Goal: Task Accomplishment & Management: Manage account settings

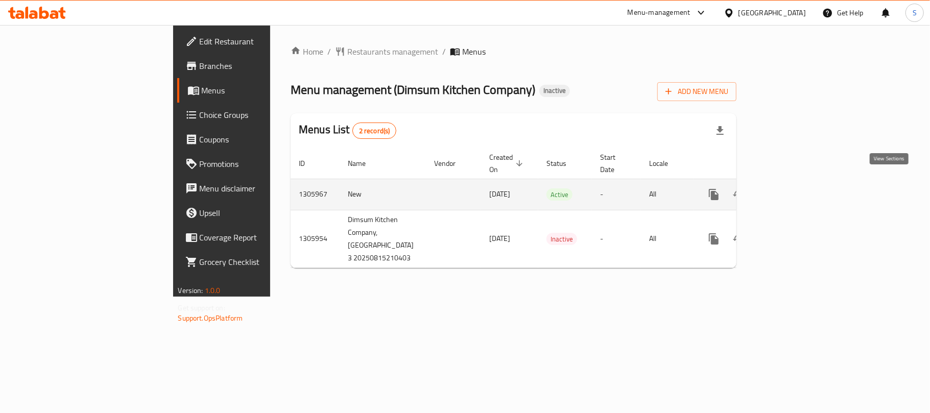
click at [799, 182] on link "enhanced table" at bounding box center [787, 194] width 25 height 25
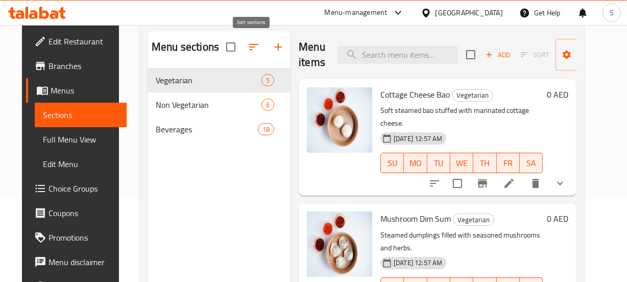
scroll to position [92, 0]
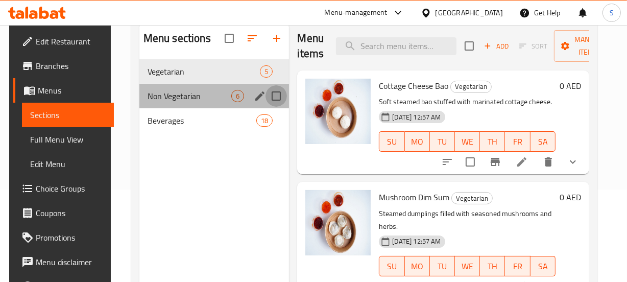
click at [277, 93] on input "Menu sections" at bounding box center [275, 95] width 21 height 21
checkbox input "true"
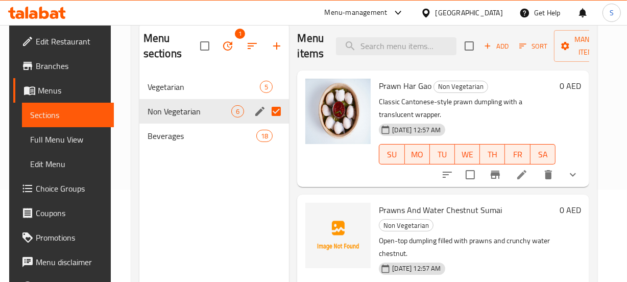
click at [492, 117] on p "Classic Cantonese-style prawn dumpling with a translucent wrapper." at bounding box center [467, 108] width 176 height 26
click at [187, 91] on span "Vegetarian" at bounding box center [190, 87] width 84 height 12
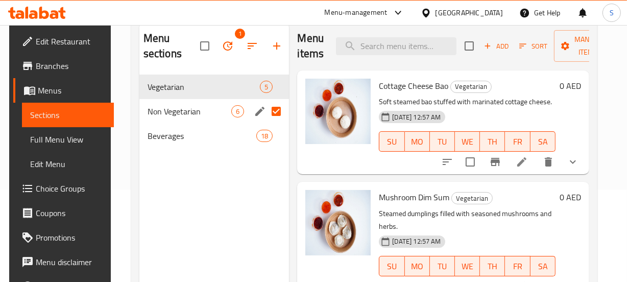
click at [508, 119] on div "16-08-2025 12:57 AM SU MO TU WE TH FR SA" at bounding box center [467, 134] width 184 height 55
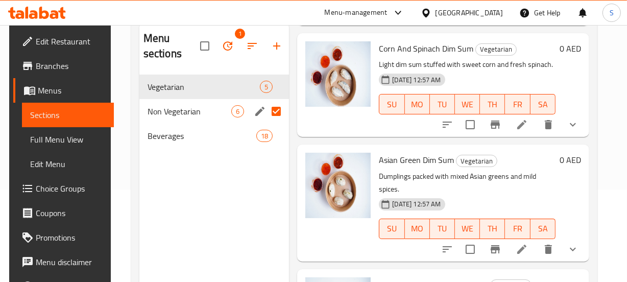
drag, startPoint x: 285, startPoint y: 112, endPoint x: 279, endPoint y: 113, distance: 6.2
click at [283, 112] on input "Menu sections" at bounding box center [275, 111] width 21 height 21
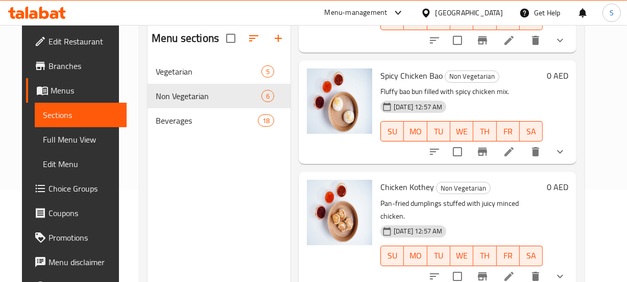
click at [540, 197] on p "Pan-fried dumplings stuffed with juicy minced chicken." at bounding box center [461, 210] width 162 height 26
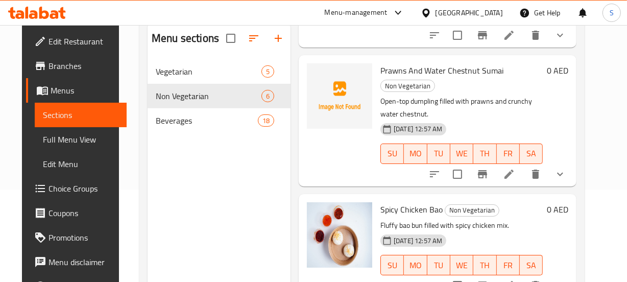
scroll to position [134, 0]
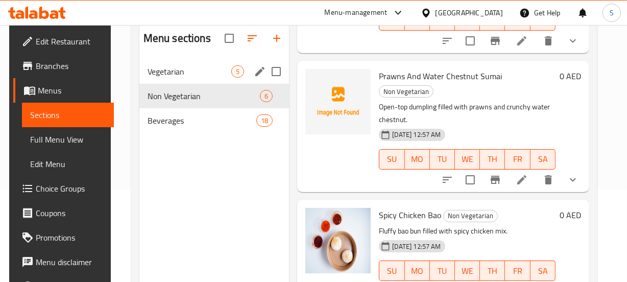
click at [180, 78] on div "Vegetarian 5" at bounding box center [214, 71] width 150 height 25
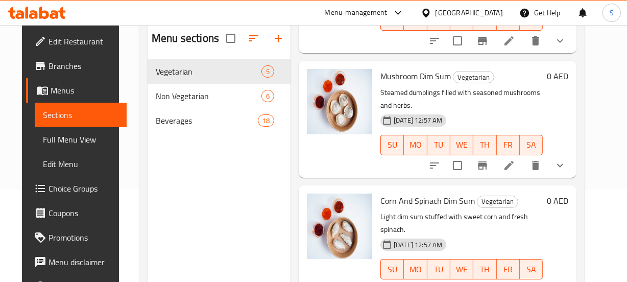
click at [526, 110] on div "16-08-2025 12:57 AM SU MO TU WE TH FR SA" at bounding box center [461, 137] width 171 height 55
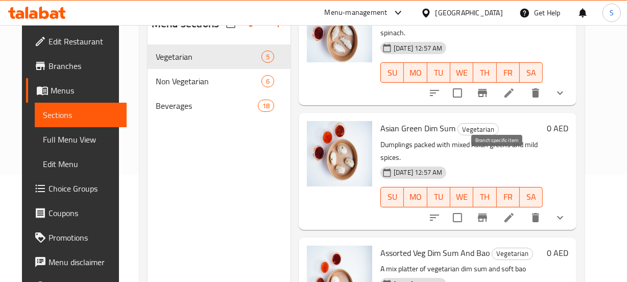
scroll to position [329, 0]
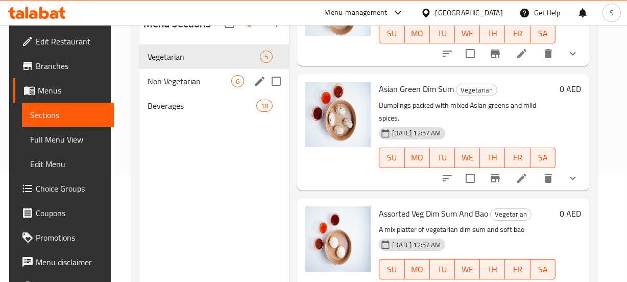
click at [219, 69] on div "Non Vegetarian 6" at bounding box center [214, 81] width 150 height 25
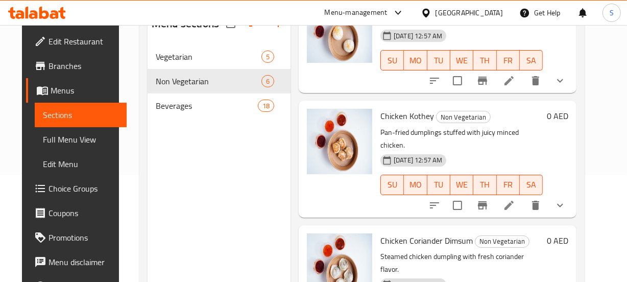
click at [533, 126] on p "Pan-fried dumplings stuffed with juicy minced chicken." at bounding box center [461, 139] width 162 height 26
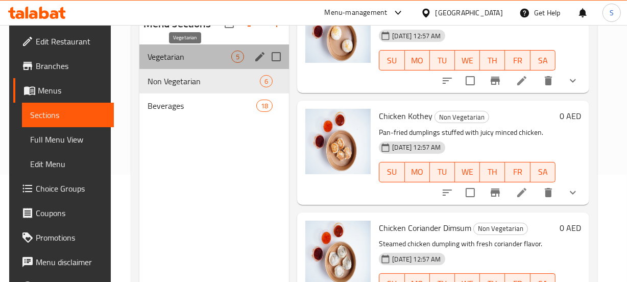
click at [180, 61] on span "Vegetarian" at bounding box center [190, 57] width 84 height 12
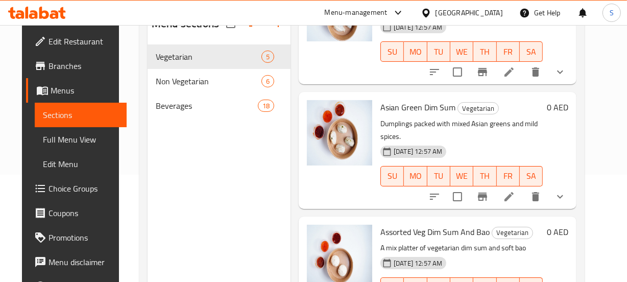
scroll to position [143, 0]
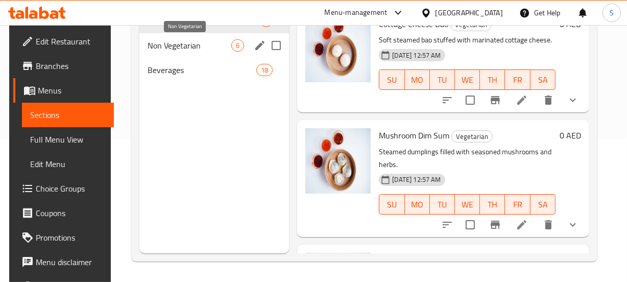
click at [180, 46] on span "Non Vegetarian" at bounding box center [190, 45] width 84 height 12
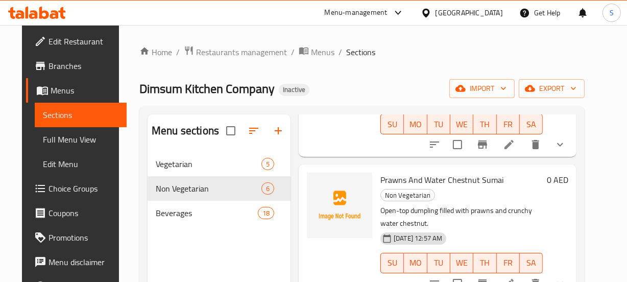
scroll to position [139, 0]
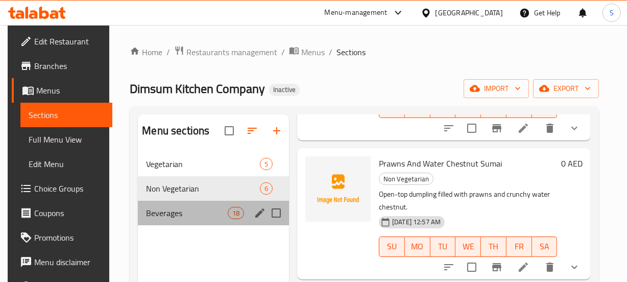
click at [174, 221] on div "Beverages 18" at bounding box center [213, 213] width 151 height 25
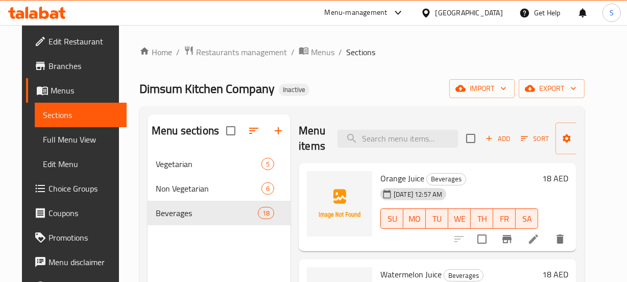
click at [398, 178] on span "Orange Juice" at bounding box center [402, 178] width 44 height 15
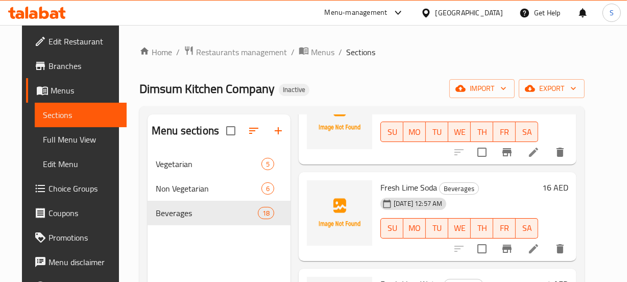
scroll to position [185, 0]
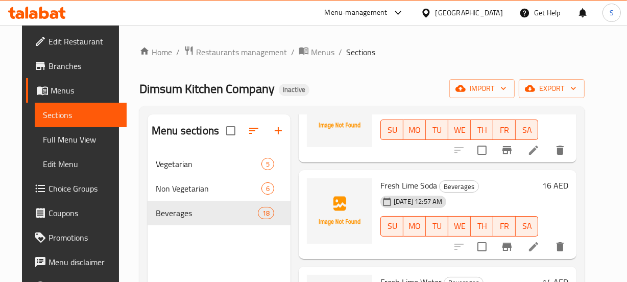
click at [395, 187] on span "Fresh Lime Soda" at bounding box center [408, 185] width 57 height 15
copy h6 "Fresh Lime Soda"
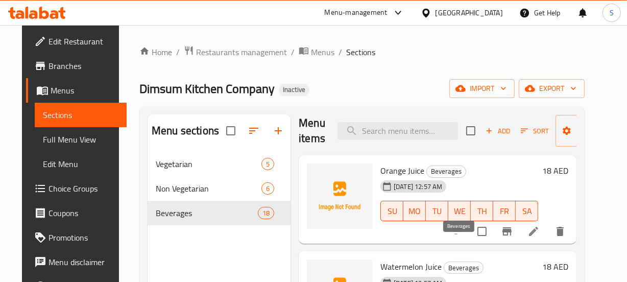
scroll to position [0, 0]
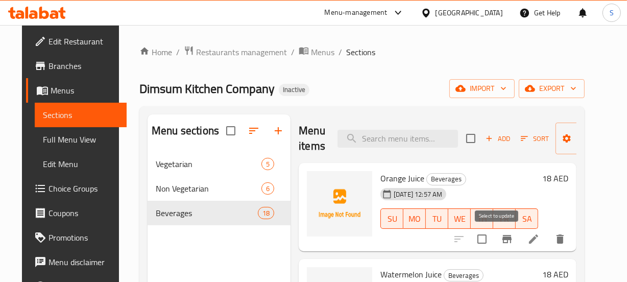
click at [493, 236] on input "checkbox" at bounding box center [481, 238] width 21 height 21
checkbox input "true"
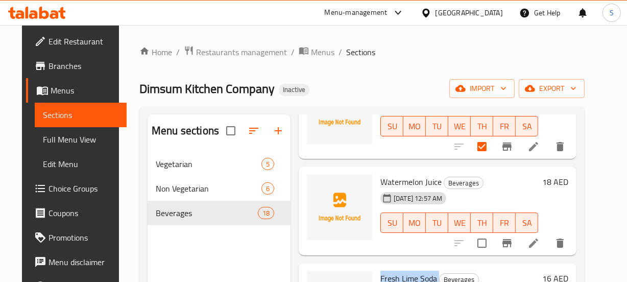
scroll to position [139, 0]
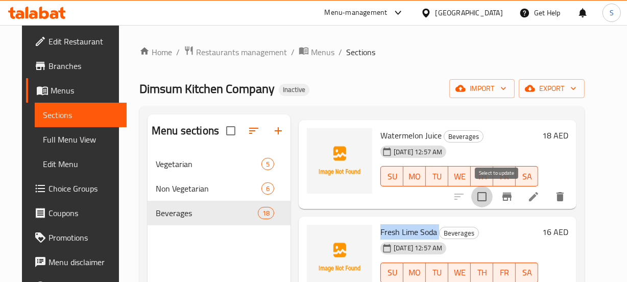
click at [493, 196] on input "checkbox" at bounding box center [481, 196] width 21 height 21
checkbox input "true"
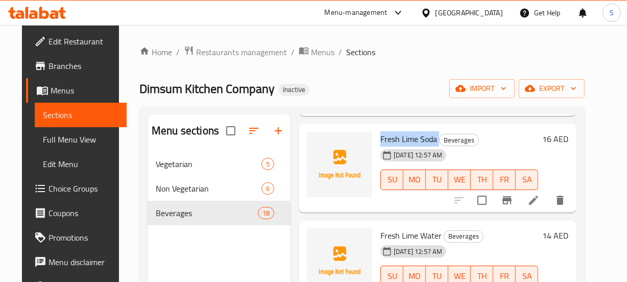
scroll to position [278, 0]
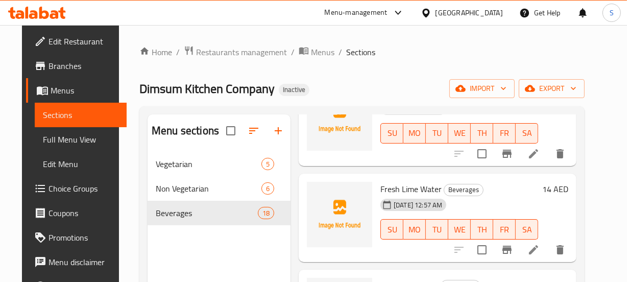
click at [412, 185] on span "Fresh Lime Water" at bounding box center [410, 188] width 61 height 15
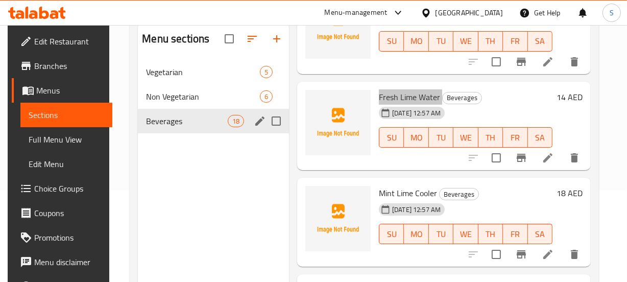
scroll to position [92, 0]
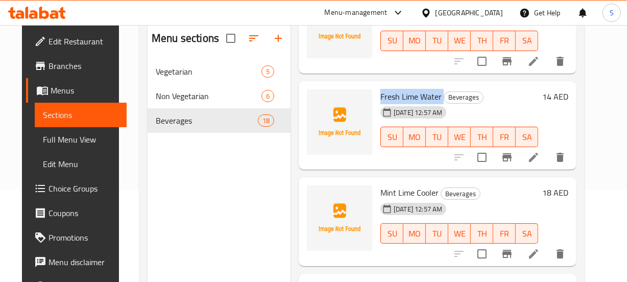
click at [393, 93] on span "Fresh Lime Water" at bounding box center [410, 96] width 61 height 15
copy h6 "Fresh Lime Water"
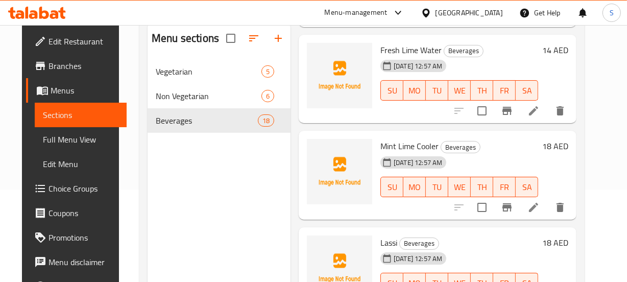
click at [407, 145] on span "Mint Lime Cooler" at bounding box center [409, 145] width 58 height 15
copy h6 "Mint Lime Cooler"
click at [517, 66] on div "16-08-2025 12:57 AM SU MO TU WE TH FR SA" at bounding box center [459, 83] width 166 height 55
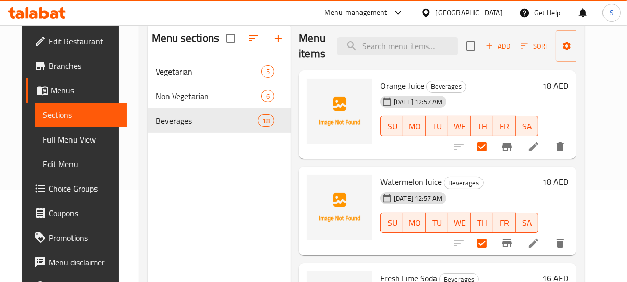
scroll to position [0, 0]
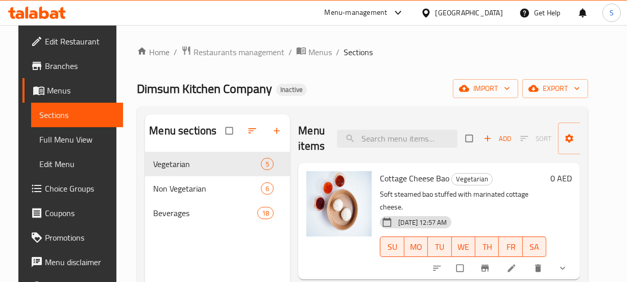
drag, startPoint x: 344, startPoint y: 95, endPoint x: 328, endPoint y: 14, distance: 83.3
click at [344, 92] on div "Dimsum Kitchen Company Inactive import export" at bounding box center [362, 88] width 451 height 19
click at [59, 139] on span "Full Menu View" at bounding box center [77, 139] width 76 height 12
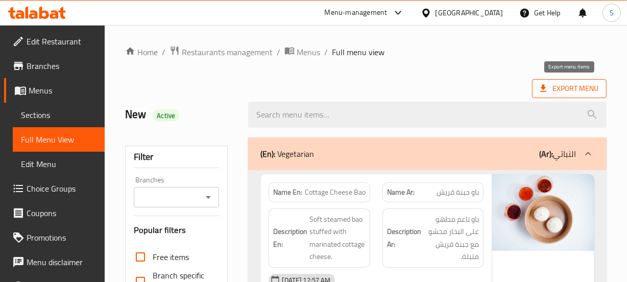
click at [597, 89] on span "Export Menu" at bounding box center [569, 88] width 58 height 13
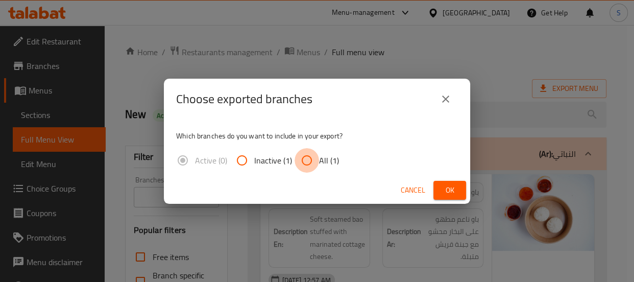
click at [314, 158] on input "All (1)" at bounding box center [307, 160] width 25 height 25
radio input "true"
click at [442, 187] on span "Ok" at bounding box center [450, 190] width 16 height 13
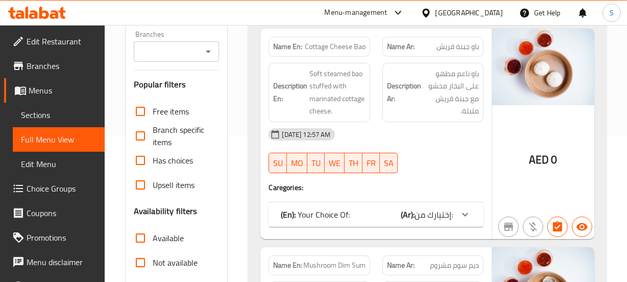
scroll to position [278, 0]
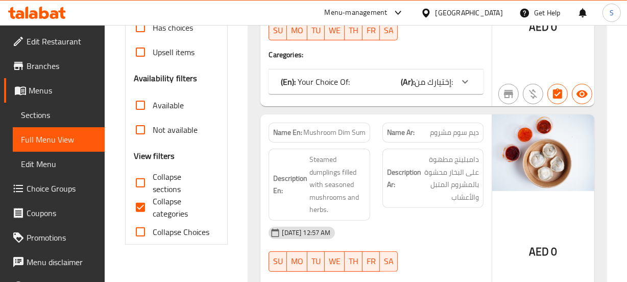
drag, startPoint x: 143, startPoint y: 199, endPoint x: 56, endPoint y: 179, distance: 89.7
click at [143, 199] on input "Collapse categories" at bounding box center [140, 207] width 25 height 25
checkbox input "false"
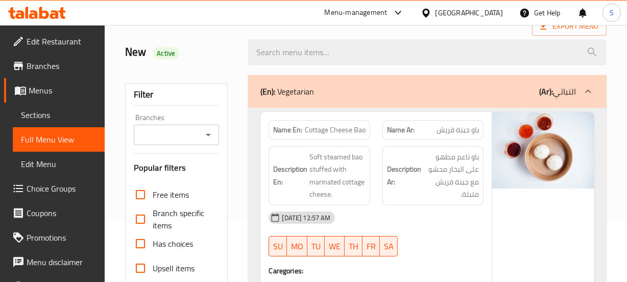
scroll to position [46, 0]
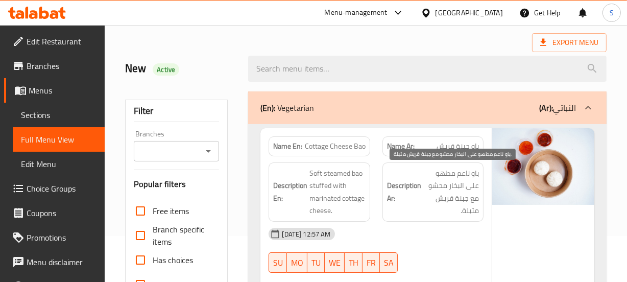
click at [439, 199] on span "باو ناعم مطهو على البخار محشو مع جبنة قريش متبلة." at bounding box center [451, 192] width 56 height 50
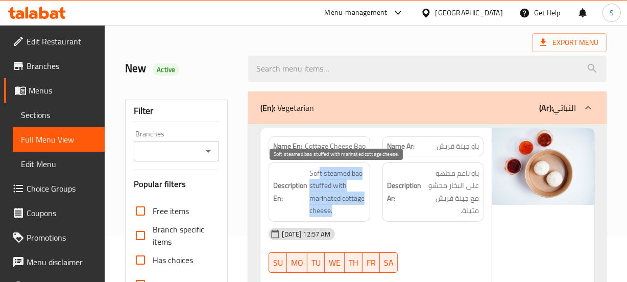
drag, startPoint x: 319, startPoint y: 168, endPoint x: 352, endPoint y: 209, distance: 52.9
click at [352, 209] on span "Soft steamed bao stuffed with marinated cottage cheese." at bounding box center [337, 192] width 56 height 50
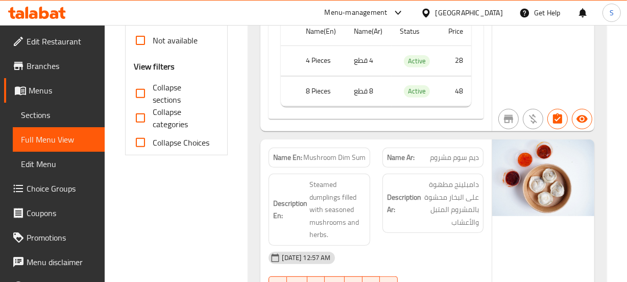
scroll to position [371, 0]
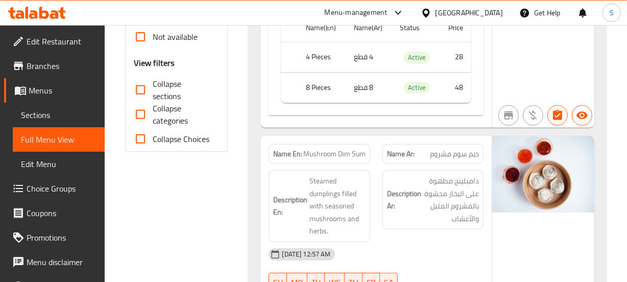
click at [317, 151] on span "Mushroom Dim Sum" at bounding box center [334, 154] width 62 height 11
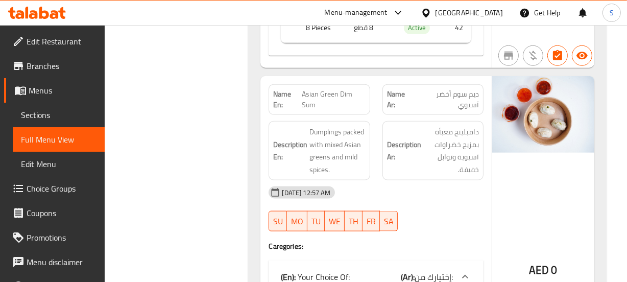
scroll to position [1113, 0]
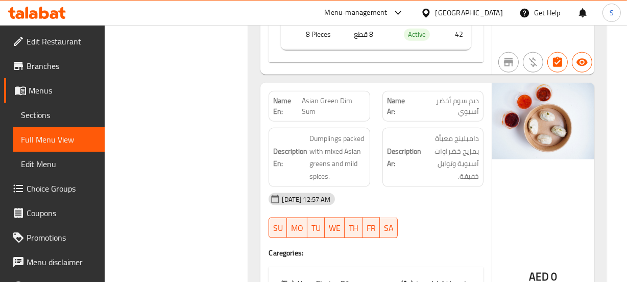
click at [311, 91] on div "Name En: Asian Green Dim Sum" at bounding box center [319, 106] width 101 height 31
copy span "Asian Green Dim Sum"
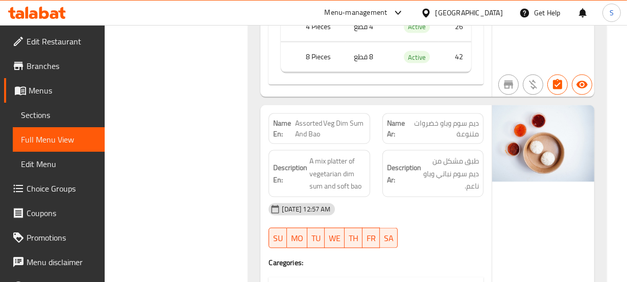
scroll to position [1439, 0]
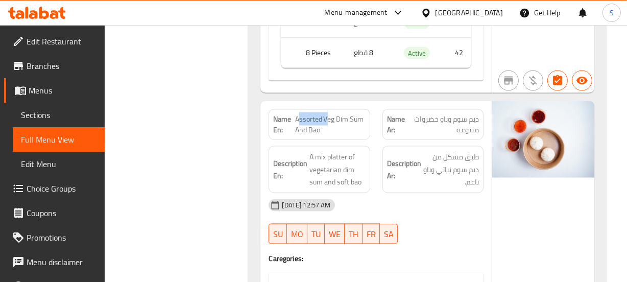
drag, startPoint x: 303, startPoint y: 119, endPoint x: 329, endPoint y: 114, distance: 26.5
click at [329, 114] on span "Assorted Veg Dim Sum And Bao" at bounding box center [330, 124] width 70 height 21
drag, startPoint x: 345, startPoint y: 116, endPoint x: 373, endPoint y: 137, distance: 35.3
click at [373, 137] on div "Name En: Assorted Veg Dim Sum And Bao" at bounding box center [318, 124] width 113 height 43
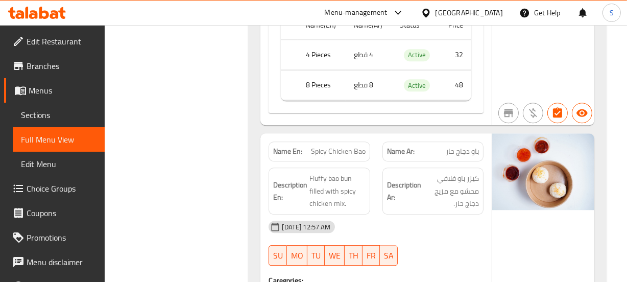
scroll to position [2506, 0]
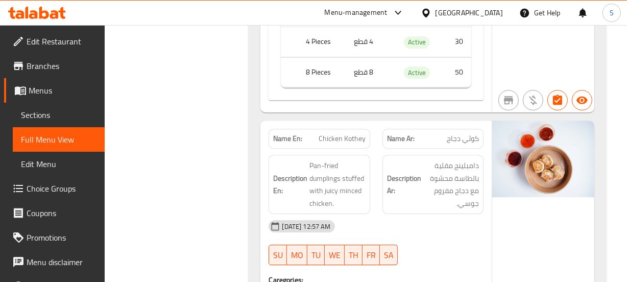
scroll to position [2831, 0]
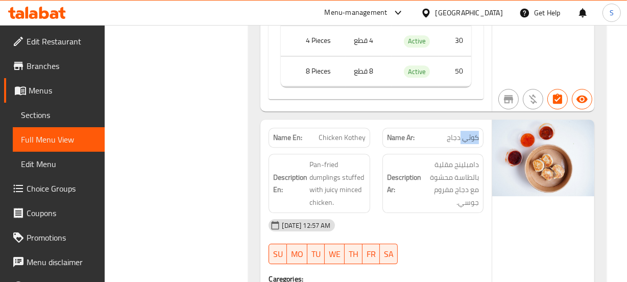
drag, startPoint x: 351, startPoint y: 158, endPoint x: 307, endPoint y: 159, distance: 44.4
copy span "Pan-fried"
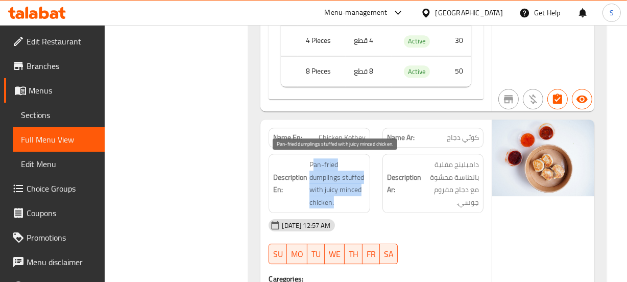
drag, startPoint x: 314, startPoint y: 162, endPoint x: 349, endPoint y: 198, distance: 49.5
click at [349, 198] on span "Pan-fried dumplings stuffed with juicy minced chicken." at bounding box center [337, 183] width 56 height 50
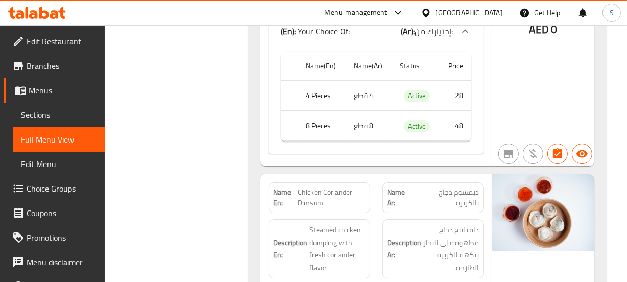
scroll to position [3155, 0]
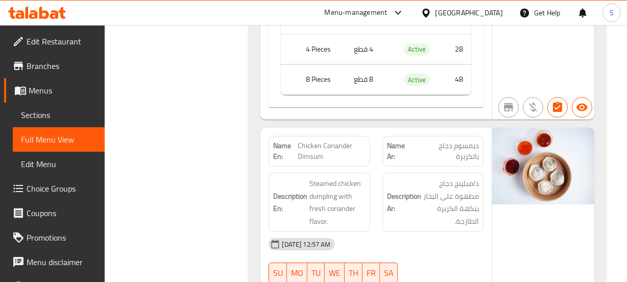
copy span "Coriander"
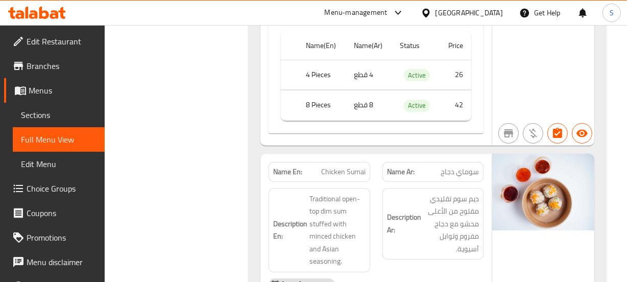
scroll to position [3527, 0]
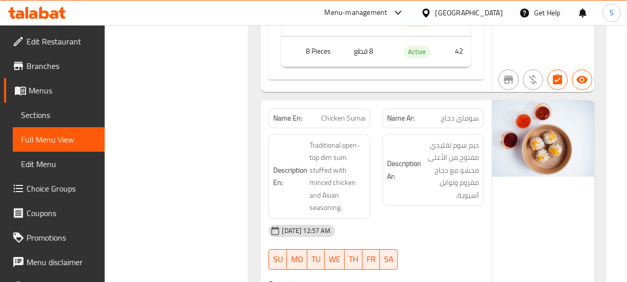
click at [347, 108] on div "Name En: Chicken Sumai" at bounding box center [319, 118] width 101 height 20
drag, startPoint x: 347, startPoint y: 106, endPoint x: 34, endPoint y: 115, distance: 313.6
click at [346, 108] on div "Name En: Chicken Sumai" at bounding box center [319, 118] width 101 height 20
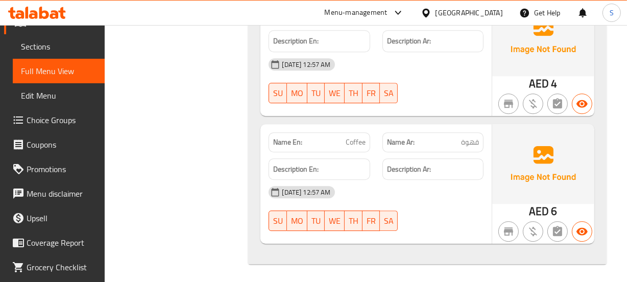
scroll to position [92, 0]
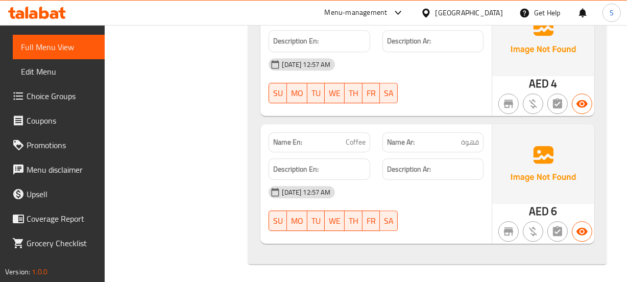
drag, startPoint x: 420, startPoint y: 144, endPoint x: 417, endPoint y: 138, distance: 6.6
click at [420, 143] on p "Name Ar: قهوة" at bounding box center [433, 142] width 92 height 11
click at [433, 156] on div "Description Ar:" at bounding box center [432, 169] width 113 height 34
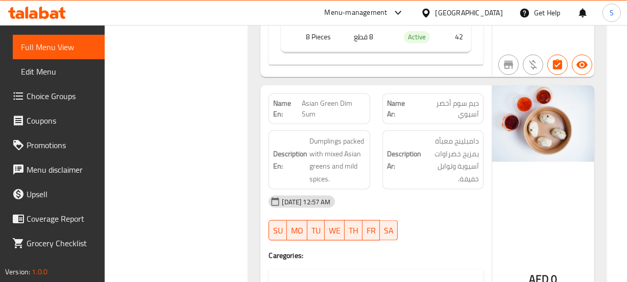
scroll to position [2853, 0]
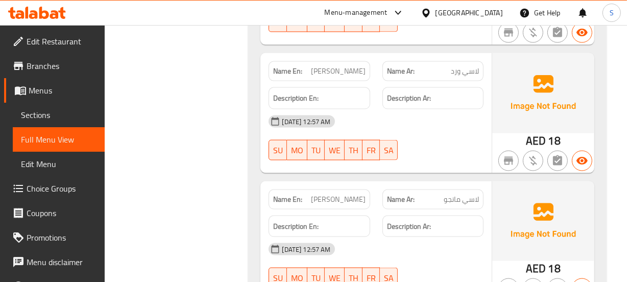
scroll to position [4792, 0]
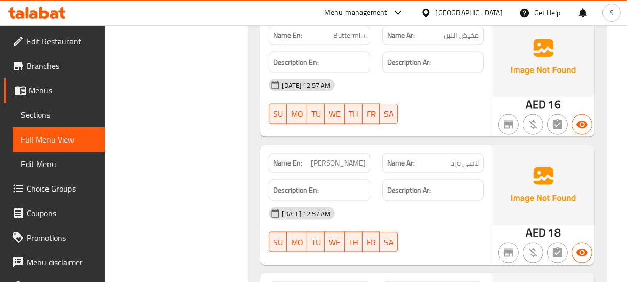
click at [334, 158] on span "[PERSON_NAME]" at bounding box center [338, 163] width 55 height 11
copy span "[PERSON_NAME]"
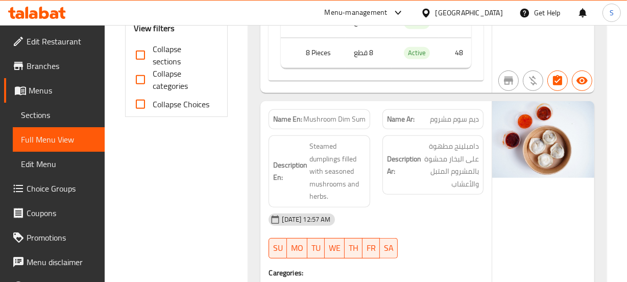
scroll to position [290, 0]
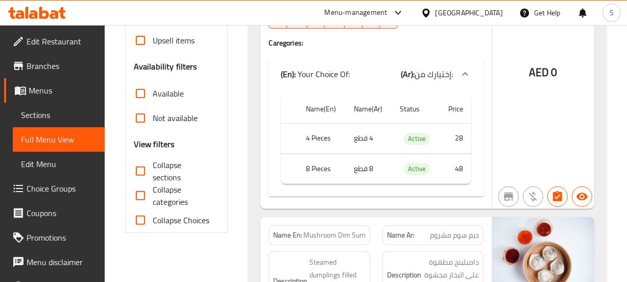
click at [572, 129] on div "AED 0" at bounding box center [543, 46] width 102 height 325
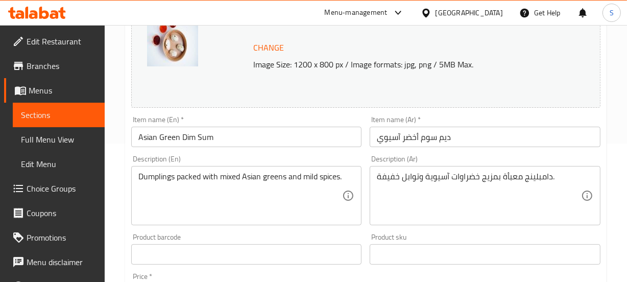
scroll to position [185, 0]
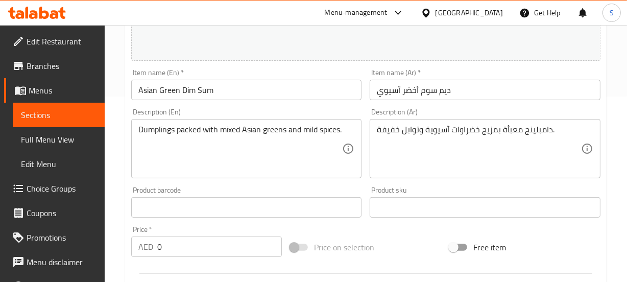
click at [490, 130] on textarea "دامبلينج معبأة بمزيج خضراوات آسيوية وتوابل خفيفة." at bounding box center [479, 149] width 204 height 48
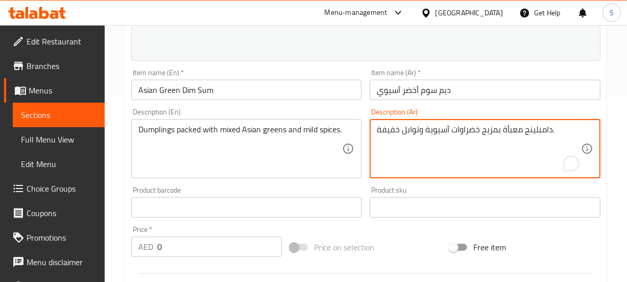
click at [479, 129] on textarea "دامبلينج معبأة بمزيج خضراوات آسيوية وتوابل خفيفة." at bounding box center [479, 149] width 204 height 48
click at [451, 130] on textarea "دامبلينج معبأة بخضراوات آسيوية وتوابل خفيفة." at bounding box center [479, 149] width 204 height 48
click at [419, 132] on textarea "دامبلينج معبأة بخضراوات آسيوية وتوابل خفيفة." at bounding box center [479, 149] width 204 height 48
type textarea "دامبلينج معبأة بخضراوات آسيوية مشكلة وتوابل خفيفة."
click at [439, 77] on div "Item name (Ar)   * ديم سوم أخضر آسيوي Item name (Ar) *" at bounding box center [485, 84] width 231 height 31
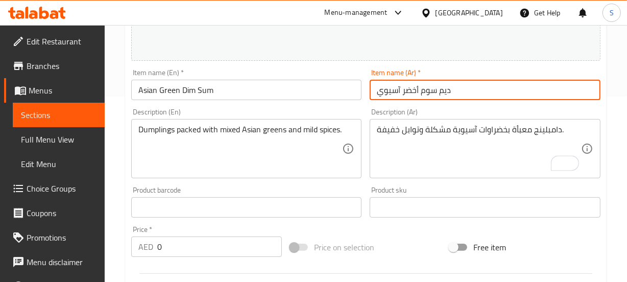
click at [439, 92] on div "Home / Restaurants management / Menus / Sections / item / update Vegetarian sec…" at bounding box center [365, 206] width 481 height 693
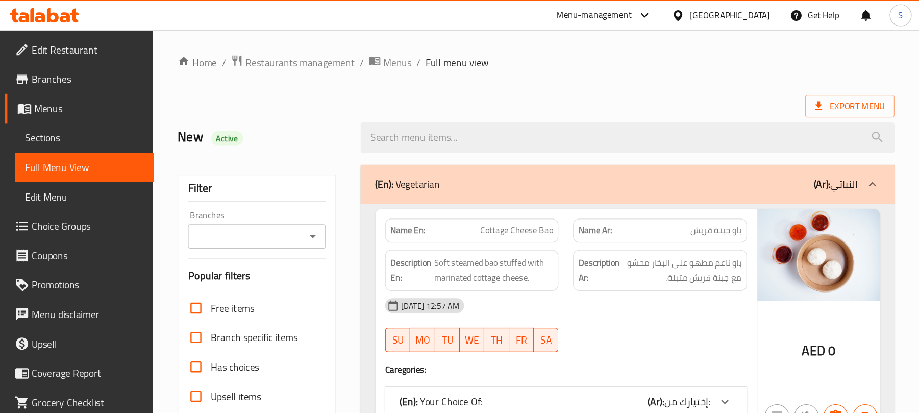
scroll to position [136, 0]
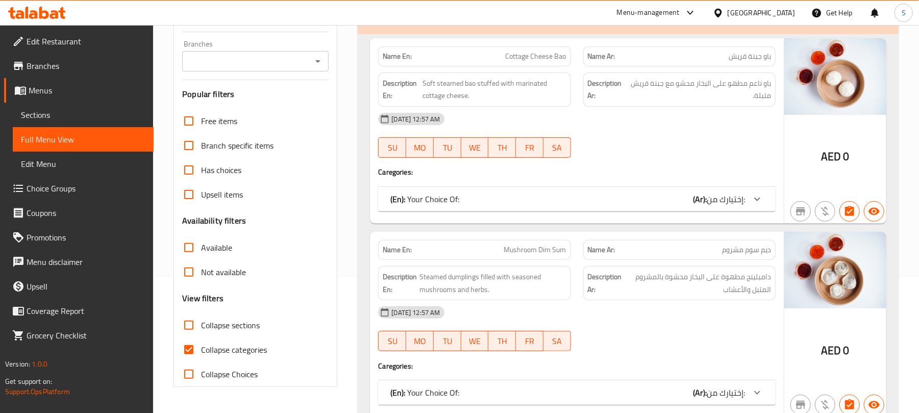
drag, startPoint x: 219, startPoint y: 354, endPoint x: 221, endPoint y: 341, distance: 12.9
click at [219, 344] on span "Collapse categories" at bounding box center [234, 350] width 66 height 12
click at [201, 344] on input "Collapse categories" at bounding box center [189, 349] width 25 height 25
checkbox input "false"
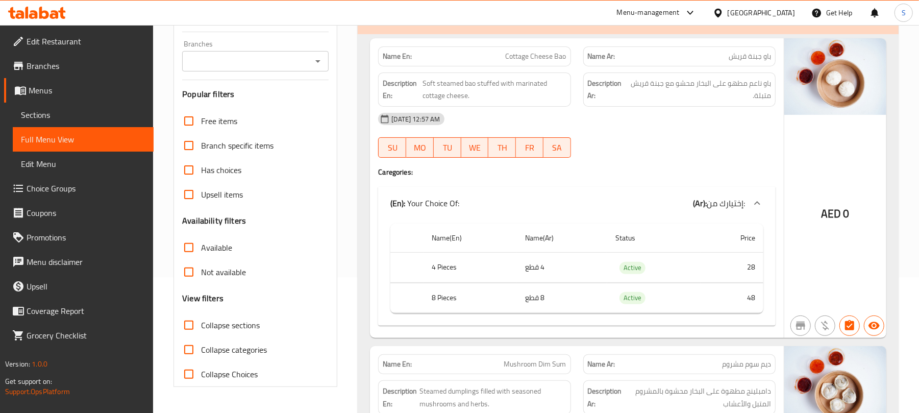
click at [669, 182] on div "Name En: Cottage Cheese Bao Name Ar: باو جبنة قريش Description En: Soft steamed…" at bounding box center [577, 188] width 414 height 300
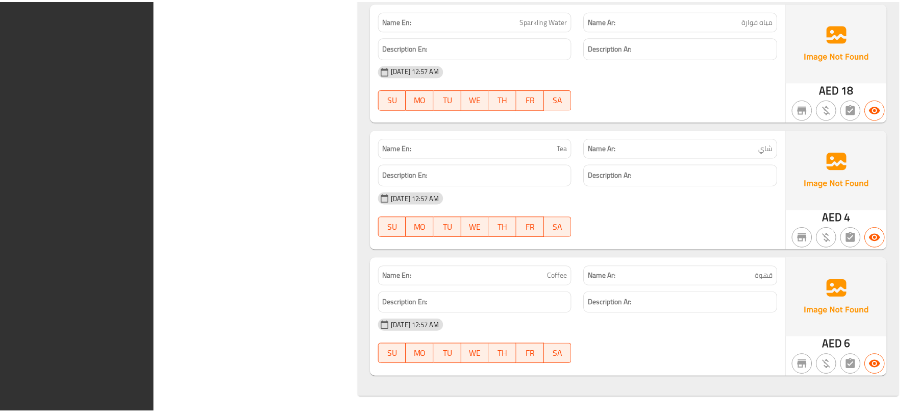
scroll to position [5609, 0]
